Goal: Information Seeking & Learning: Find specific fact

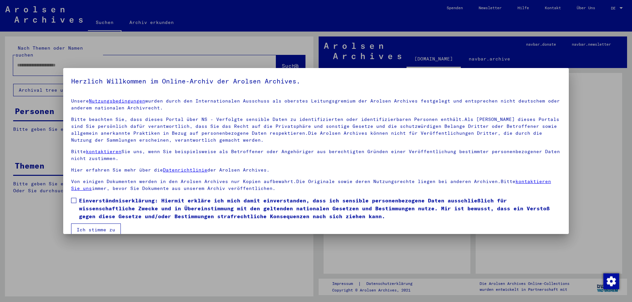
click at [72, 202] on span at bounding box center [73, 200] width 5 height 5
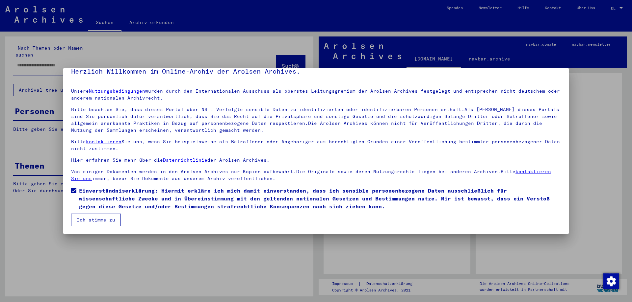
click at [104, 221] on button "Ich stimme zu" at bounding box center [96, 220] width 50 height 13
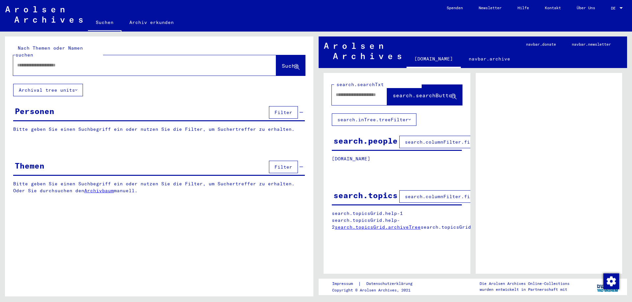
click at [623, 9] on div at bounding box center [621, 8] width 6 height 5
click at [614, 12] on span "English" at bounding box center [609, 12] width 27 height 12
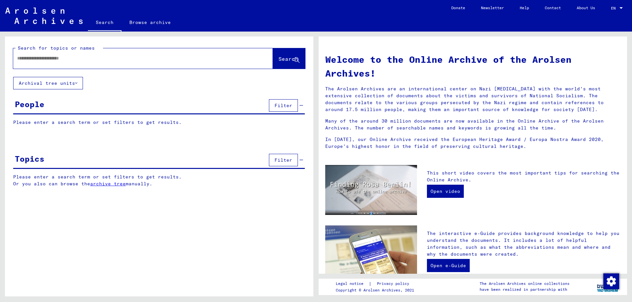
click at [74, 54] on div at bounding box center [133, 58] width 240 height 15
click at [74, 62] on input "text" at bounding box center [135, 58] width 236 height 7
click at [278, 60] on span "Search" at bounding box center [288, 59] width 20 height 7
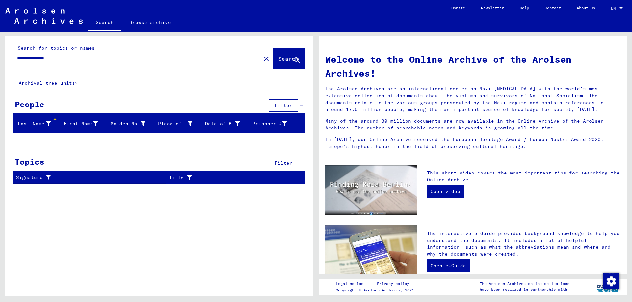
drag, startPoint x: 41, startPoint y: 58, endPoint x: 0, endPoint y: 56, distance: 41.2
click at [0, 56] on div "**********" at bounding box center [158, 164] width 316 height 265
click at [278, 59] on span "Search" at bounding box center [288, 59] width 20 height 7
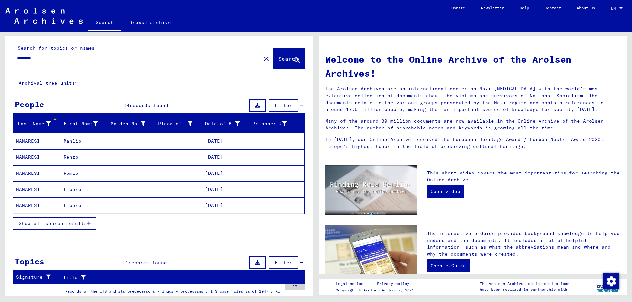
click at [67, 224] on span "Show all search results" at bounding box center [53, 224] width 68 height 6
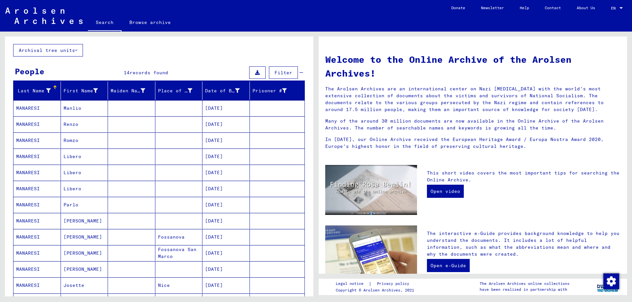
scroll to position [66, 0]
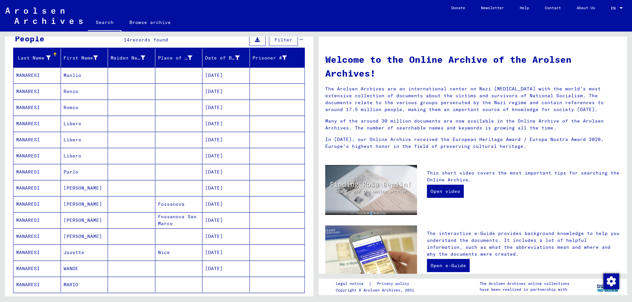
click at [28, 269] on mat-cell "MANARESI" at bounding box center [36, 269] width 47 height 16
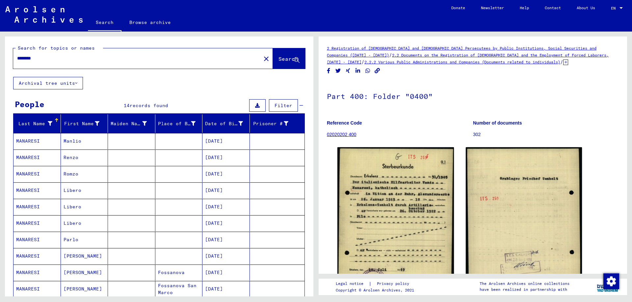
click at [45, 59] on input "********" at bounding box center [137, 58] width 240 height 7
drag, startPoint x: 53, startPoint y: 63, endPoint x: 0, endPoint y: 56, distance: 53.4
click at [0, 56] on div "Search for topics or names ******** close Search Archival tree units People 14 …" at bounding box center [158, 164] width 316 height 265
click at [61, 71] on div "Search for topics or names ******** close Search" at bounding box center [159, 57] width 308 height 40
drag, startPoint x: 50, startPoint y: 63, endPoint x: 0, endPoint y: 55, distance: 50.9
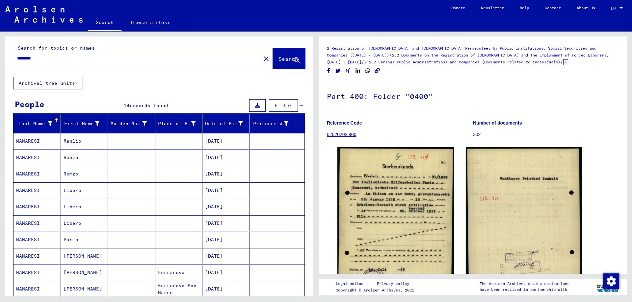
click at [0, 55] on div "Search for topics or names ******** close Search Archival tree units People 14 …" at bounding box center [158, 164] width 316 height 265
click at [57, 53] on div "********" at bounding box center [135, 58] width 244 height 15
drag, startPoint x: 47, startPoint y: 61, endPoint x: 0, endPoint y: 55, distance: 47.1
click at [0, 55] on div "Search for topics or names ******** close Search Archival tree units People 14 …" at bounding box center [158, 164] width 316 height 265
type input "******"
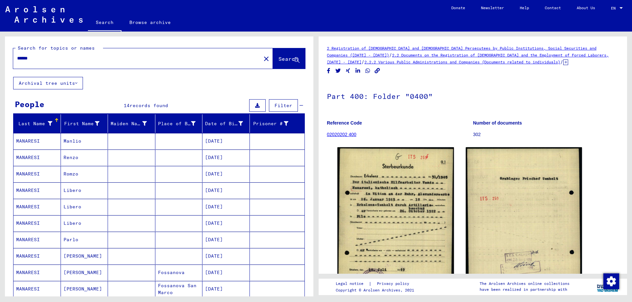
click at [279, 61] on span "Search" at bounding box center [288, 59] width 20 height 7
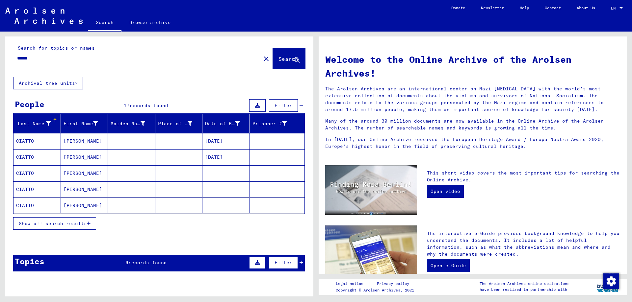
click at [81, 225] on span "Show all search results" at bounding box center [53, 224] width 68 height 6
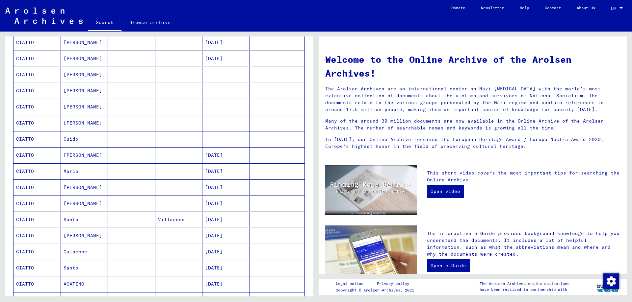
scroll to position [132, 0]
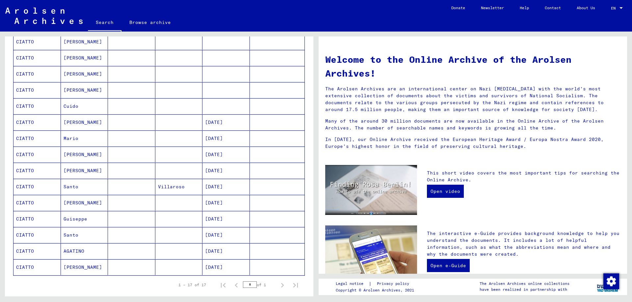
click at [77, 202] on mat-cell "[PERSON_NAME]" at bounding box center [84, 203] width 47 height 16
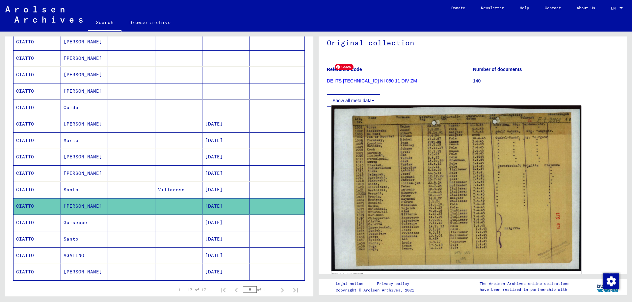
scroll to position [33, 0]
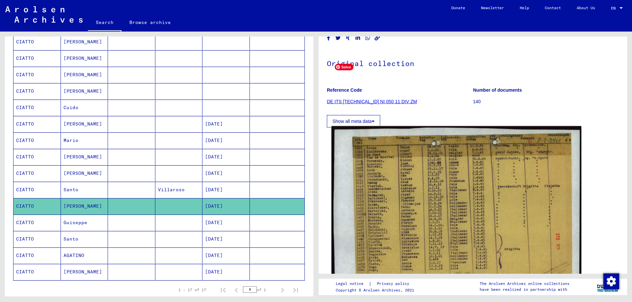
click at [435, 189] on img at bounding box center [456, 209] width 250 height 166
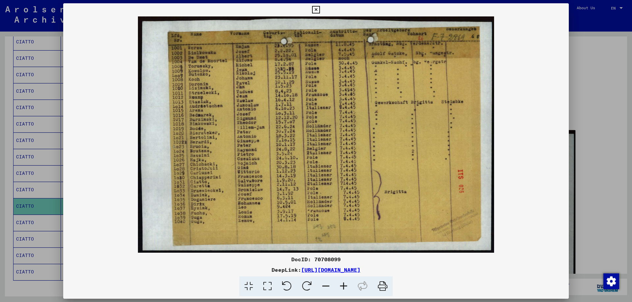
click at [592, 165] on div at bounding box center [316, 151] width 632 height 302
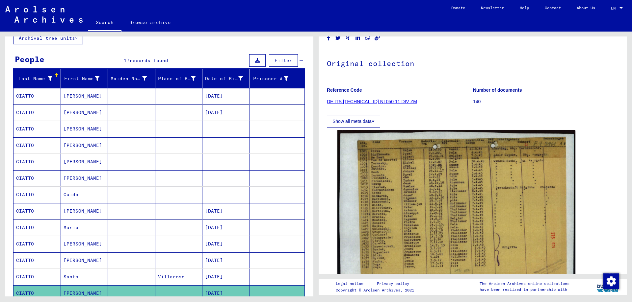
scroll to position [34, 0]
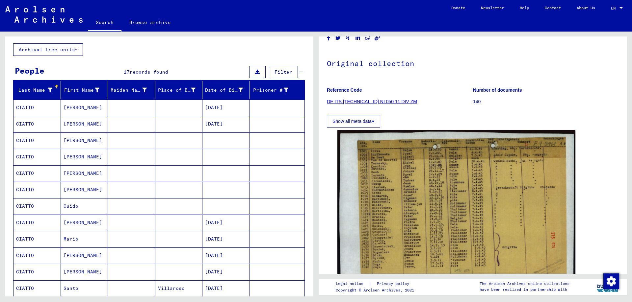
click at [85, 126] on mat-cell "[PERSON_NAME]" at bounding box center [84, 124] width 47 height 16
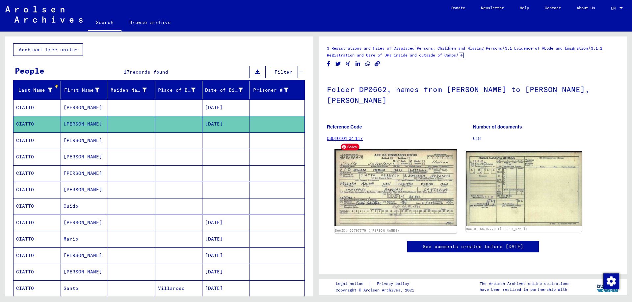
click at [404, 170] on img at bounding box center [395, 187] width 122 height 77
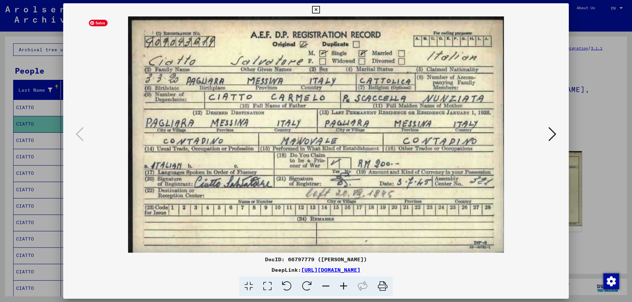
click at [549, 136] on icon at bounding box center [552, 134] width 8 height 16
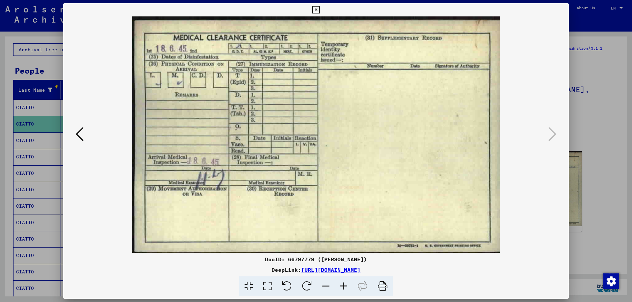
click at [81, 136] on icon at bounding box center [80, 134] width 8 height 16
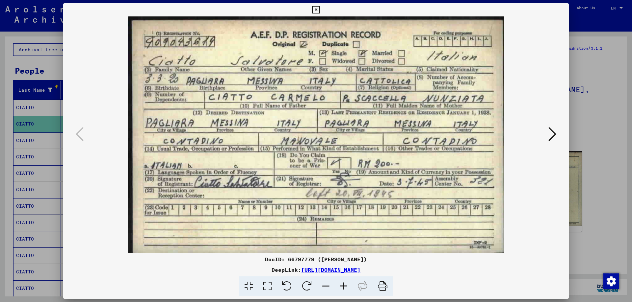
click at [596, 210] on div at bounding box center [316, 151] width 632 height 302
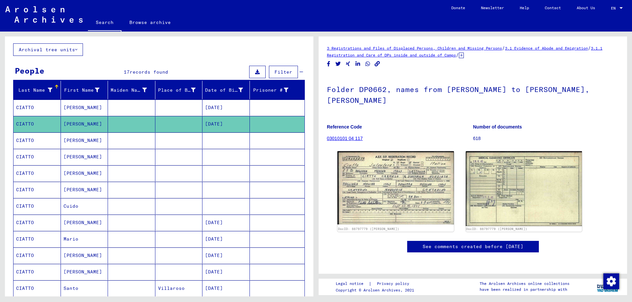
click at [89, 143] on mat-cell "[PERSON_NAME]" at bounding box center [84, 141] width 47 height 16
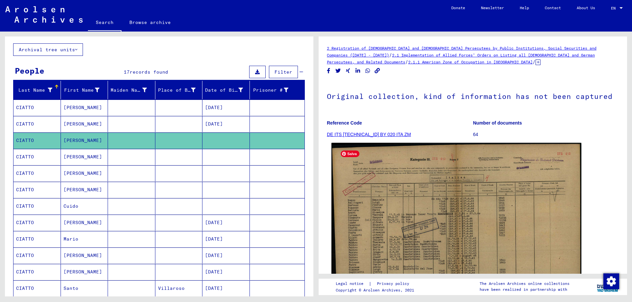
click at [414, 234] on img at bounding box center [456, 232] width 250 height 179
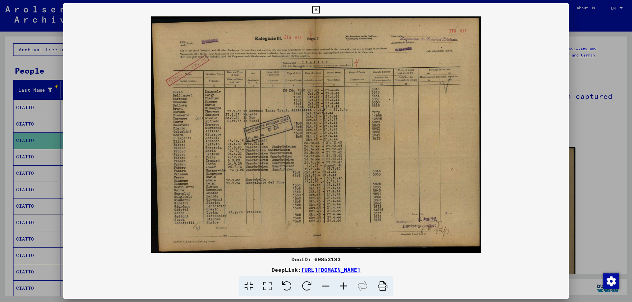
click at [346, 287] on icon at bounding box center [344, 287] width 18 height 20
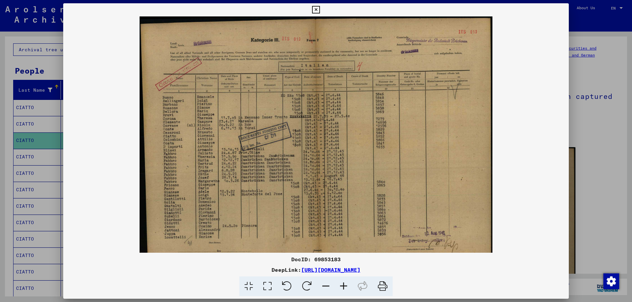
click at [346, 287] on icon at bounding box center [344, 287] width 18 height 20
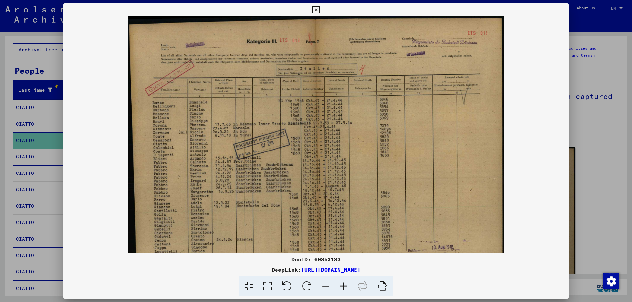
click at [346, 287] on icon at bounding box center [344, 287] width 18 height 20
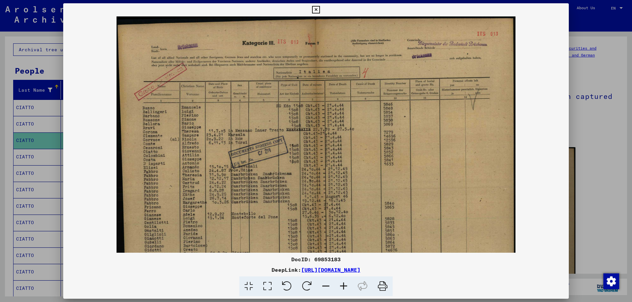
click at [346, 287] on icon at bounding box center [344, 287] width 18 height 20
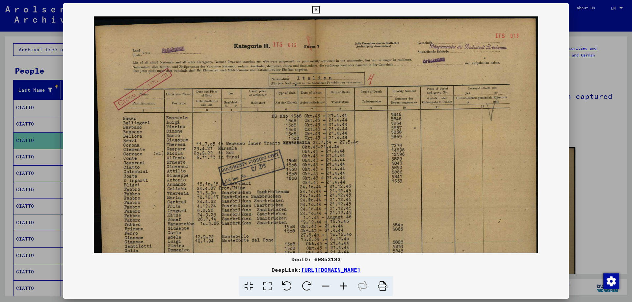
click at [608, 182] on div at bounding box center [316, 151] width 632 height 302
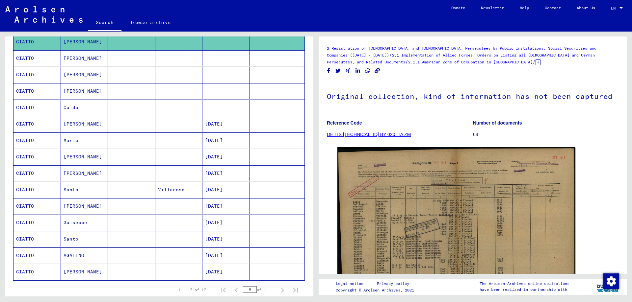
scroll to position [165, 0]
